Goal: Find specific page/section: Find specific page/section

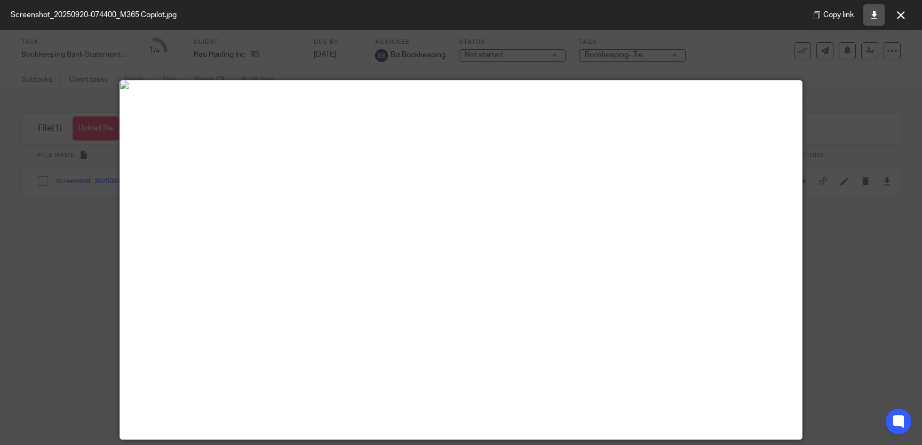
click at [875, 14] on icon at bounding box center [875, 15] width 8 height 8
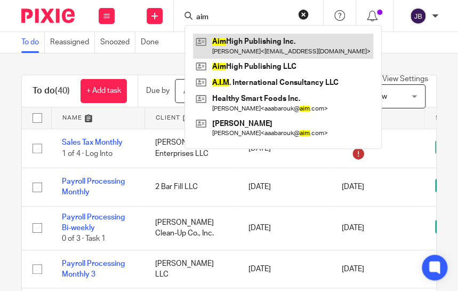
type input "aim"
click at [313, 44] on link at bounding box center [283, 46] width 180 height 25
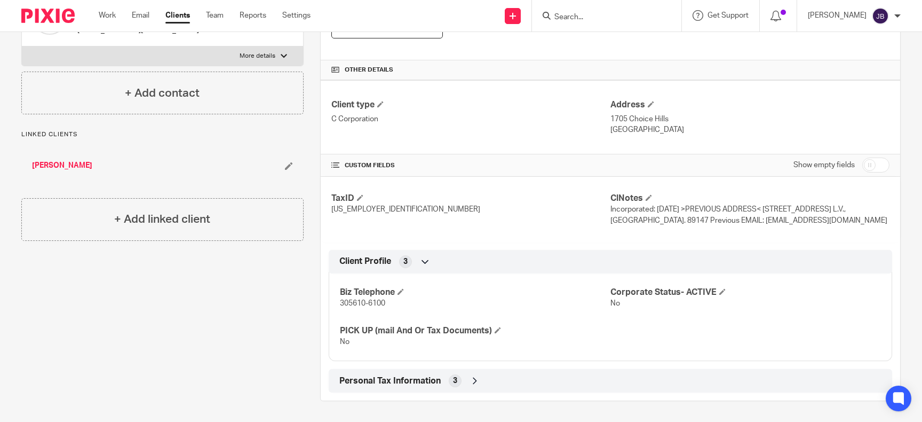
scroll to position [27, 0]
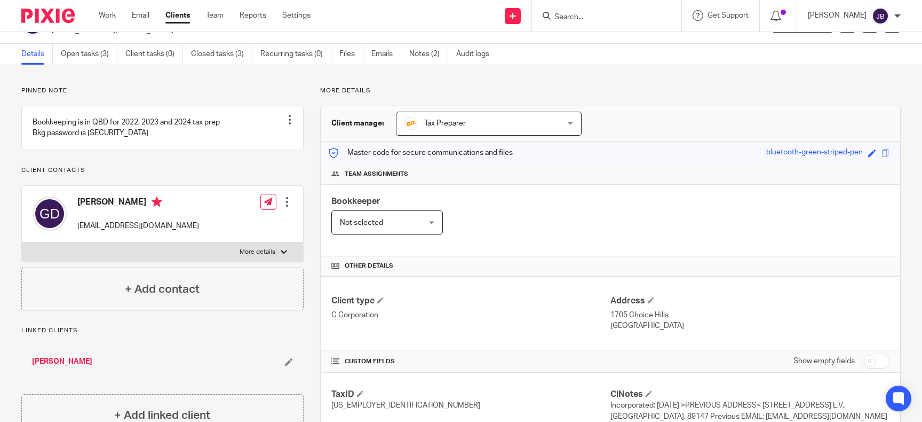
click at [458, 290] on input "checkbox" at bounding box center [876, 360] width 27 height 15
checkbox input "true"
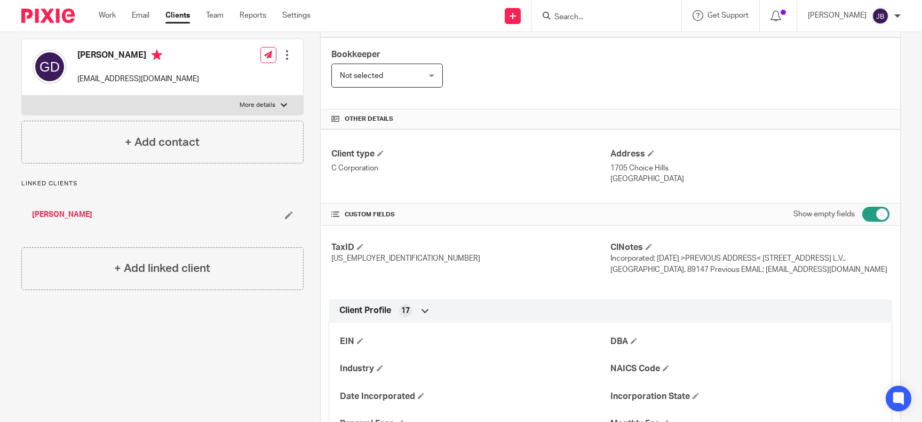
scroll to position [0, 0]
